Goal: Task Accomplishment & Management: Use online tool/utility

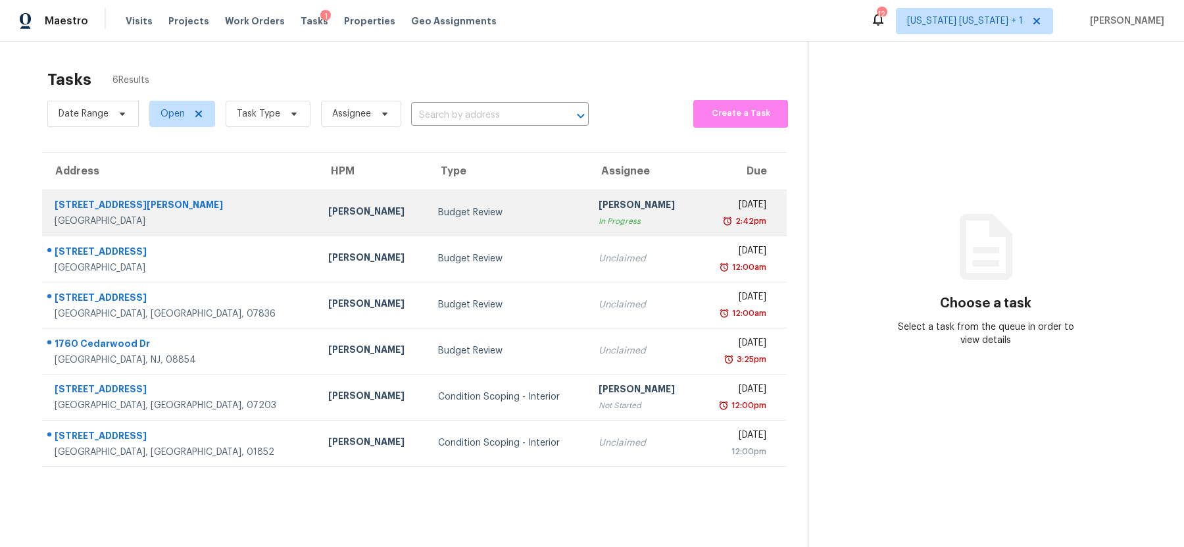
click at [468, 218] on div "Budget Review" at bounding box center [507, 212] width 139 height 13
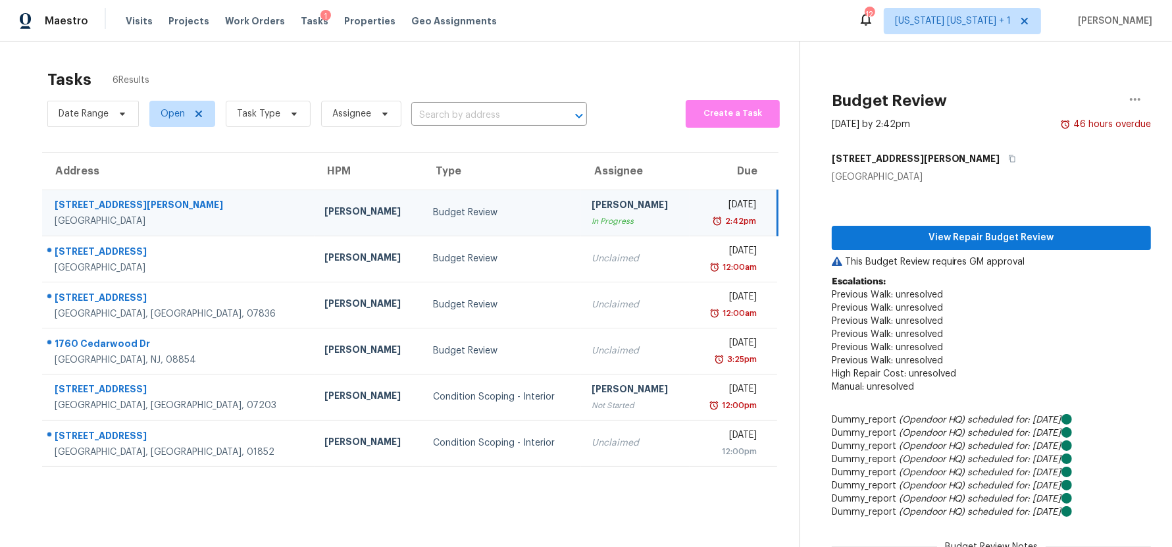
click at [472, 217] on div "Budget Review" at bounding box center [501, 212] width 137 height 13
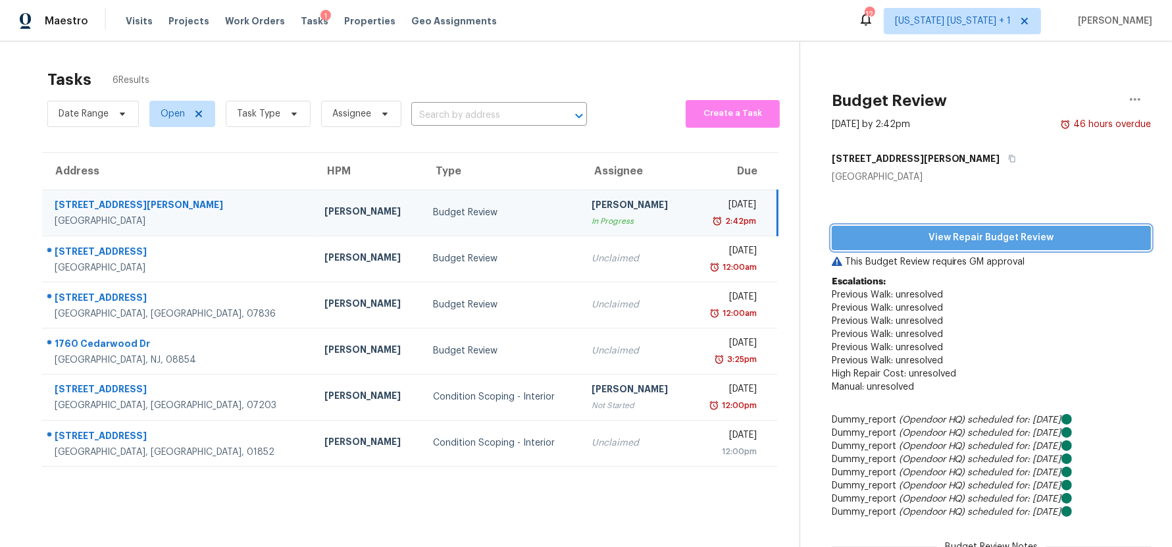
click at [950, 239] on span "View Repair Budget Review" at bounding box center [991, 238] width 298 height 16
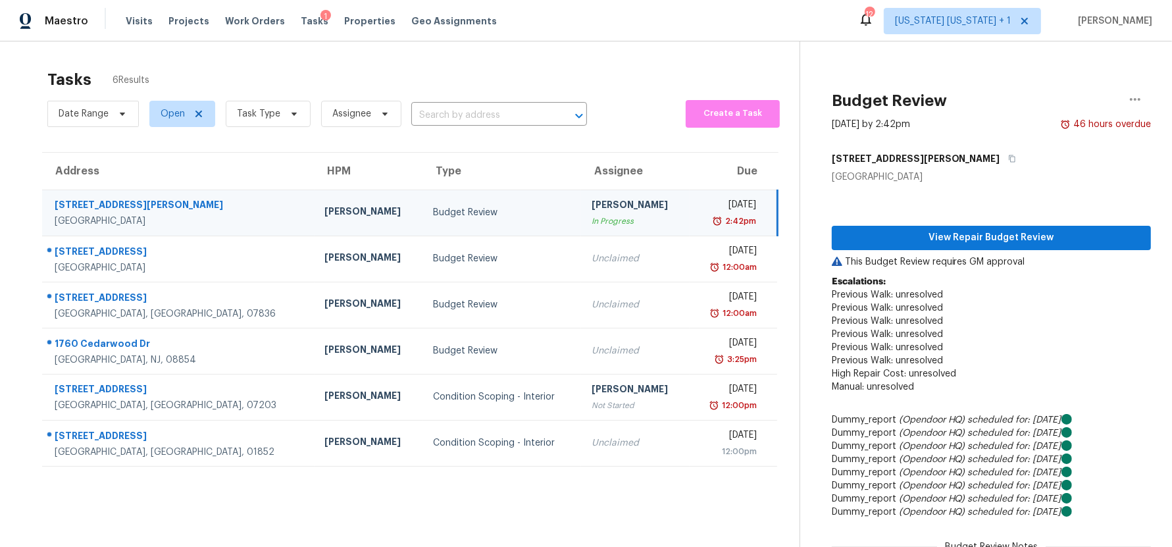
click at [591, 220] on div "In Progress" at bounding box center [634, 220] width 87 height 13
click at [945, 237] on span "View Repair Budget Review" at bounding box center [991, 238] width 298 height 16
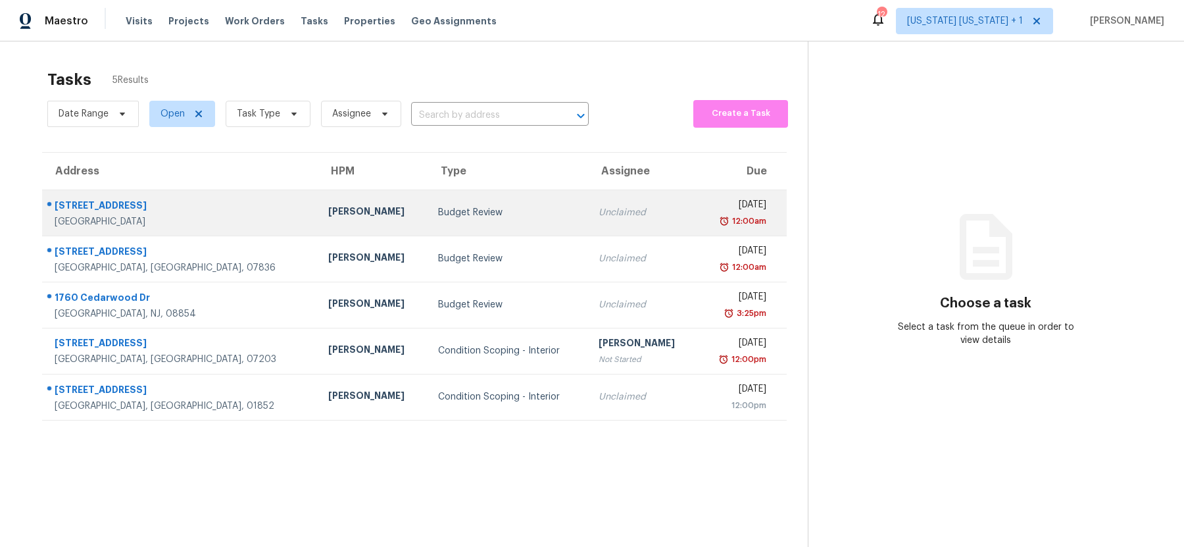
click at [479, 217] on div "Budget Review" at bounding box center [507, 212] width 139 height 13
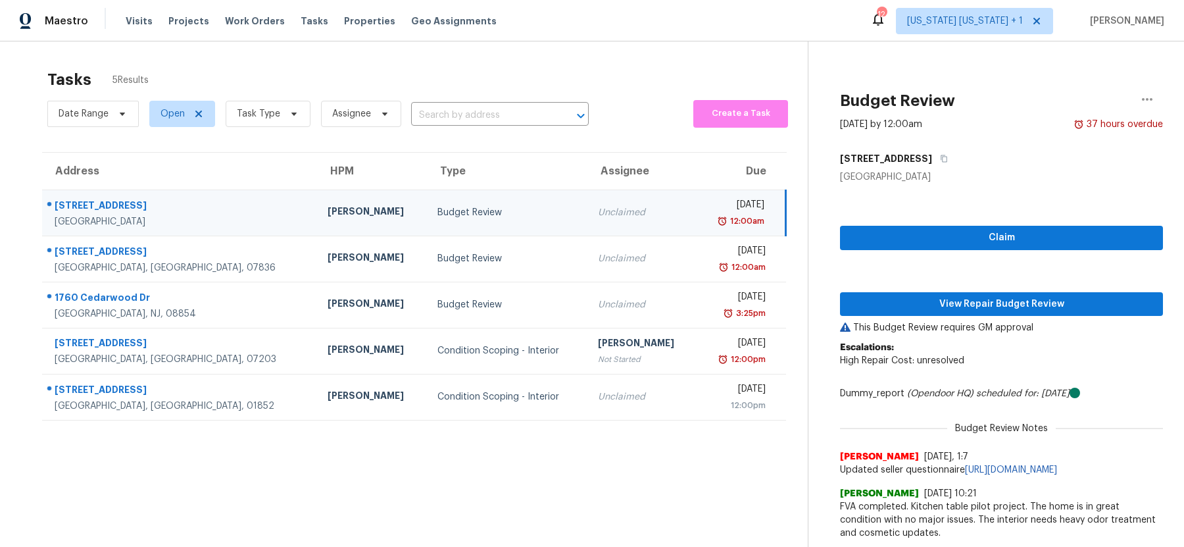
click at [598, 206] on div "Unclaimed" at bounding box center [642, 212] width 88 height 13
click at [602, 216] on div "Unclaimed" at bounding box center [642, 212] width 88 height 13
click at [876, 307] on span "View Repair Budget Review" at bounding box center [1002, 304] width 302 height 16
